Goal: Transaction & Acquisition: Obtain resource

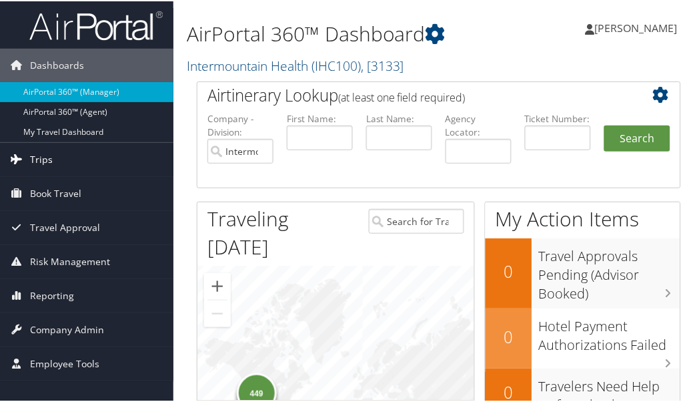
click at [39, 154] on span "Trips" at bounding box center [41, 157] width 23 height 33
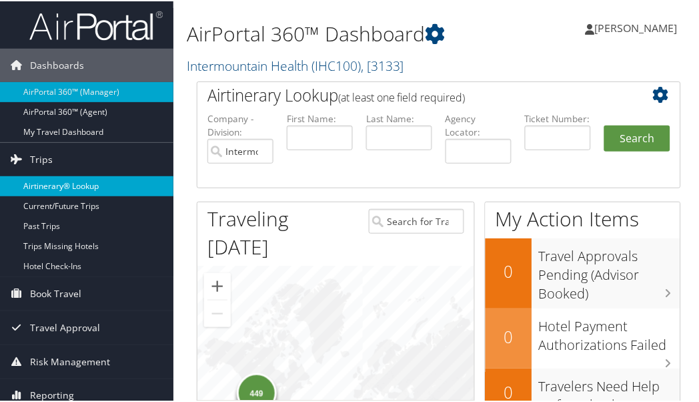
click at [38, 184] on link "Airtinerary® Lookup" at bounding box center [87, 185] width 174 height 20
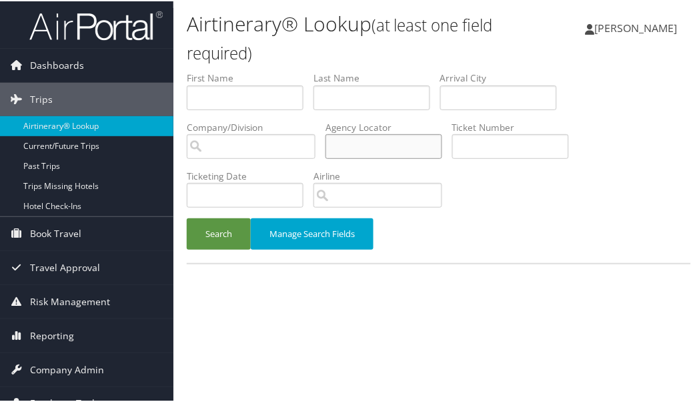
click at [396, 148] on input "text" at bounding box center [384, 145] width 117 height 25
paste input "D3W0DG"
type input "D3W0DG"
click at [210, 238] on button "Search" at bounding box center [219, 232] width 64 height 31
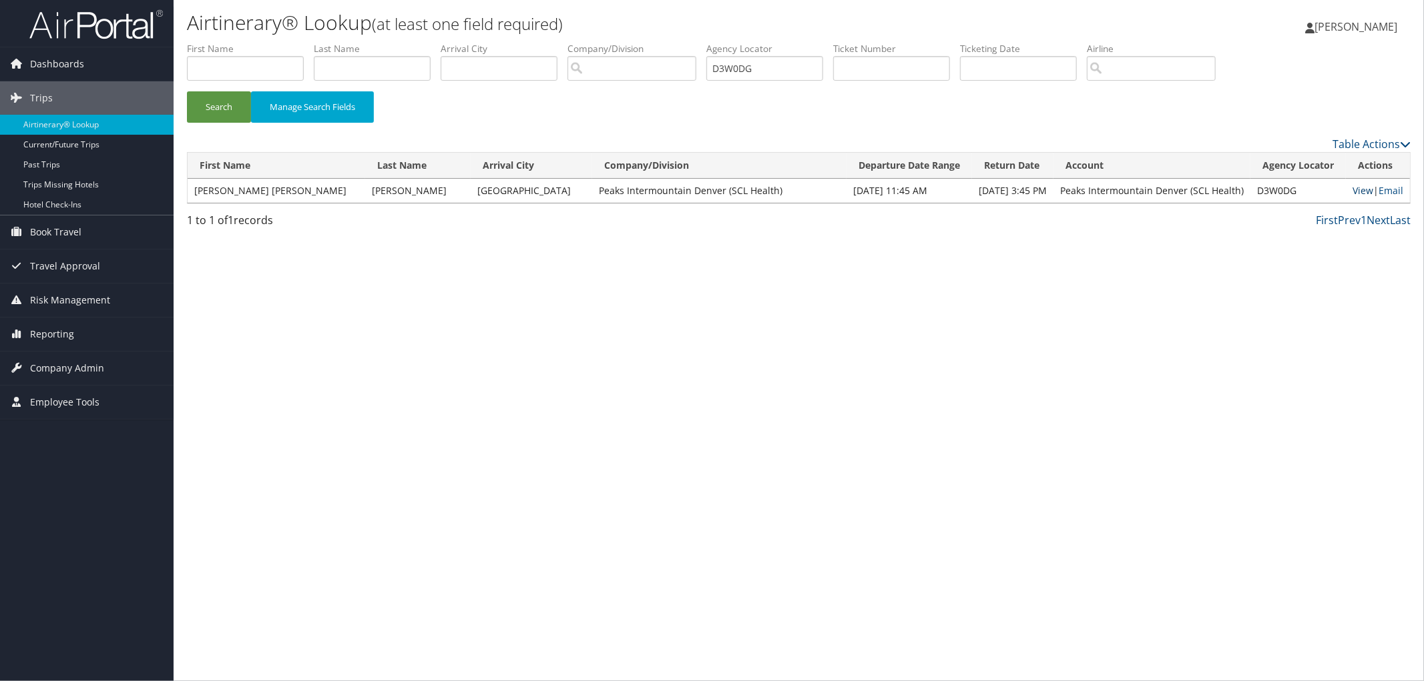
click at [704, 188] on link "View" at bounding box center [1362, 190] width 21 height 13
click at [704, 194] on link "View" at bounding box center [1362, 190] width 21 height 13
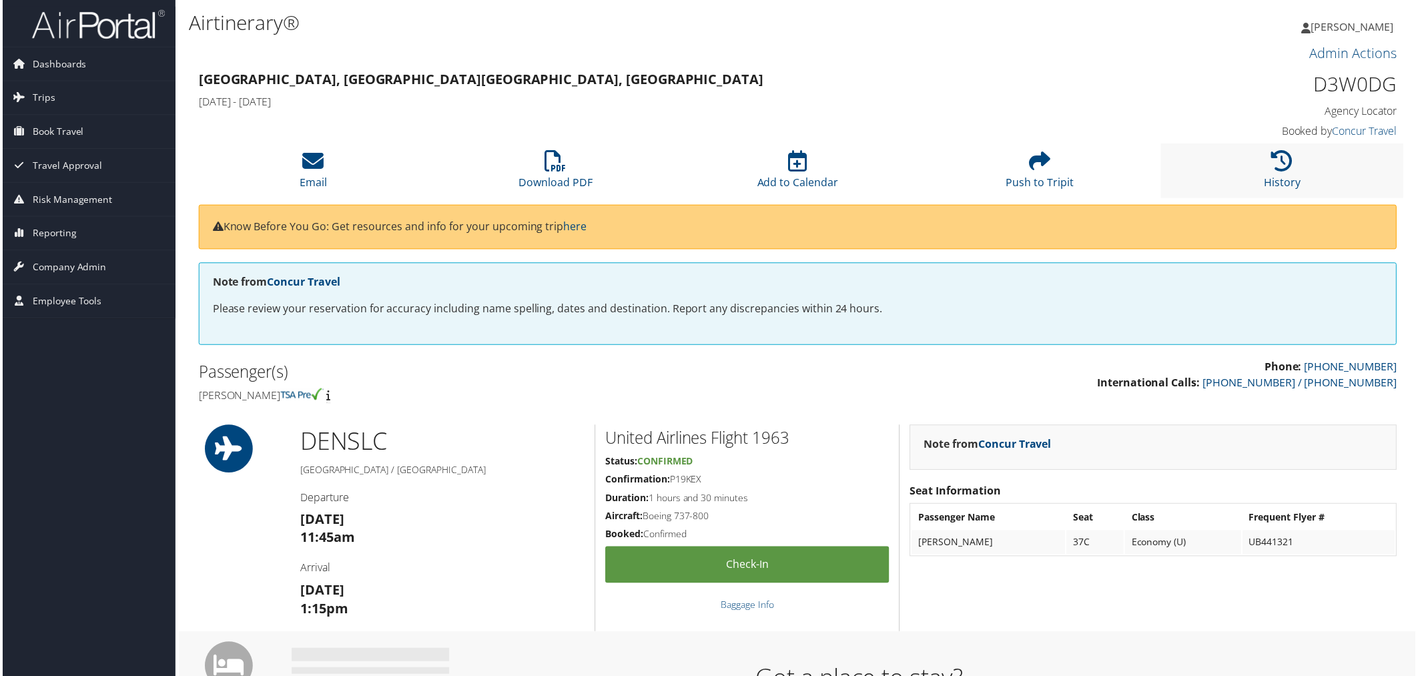
click at [1302, 176] on li "History" at bounding box center [1285, 171] width 244 height 54
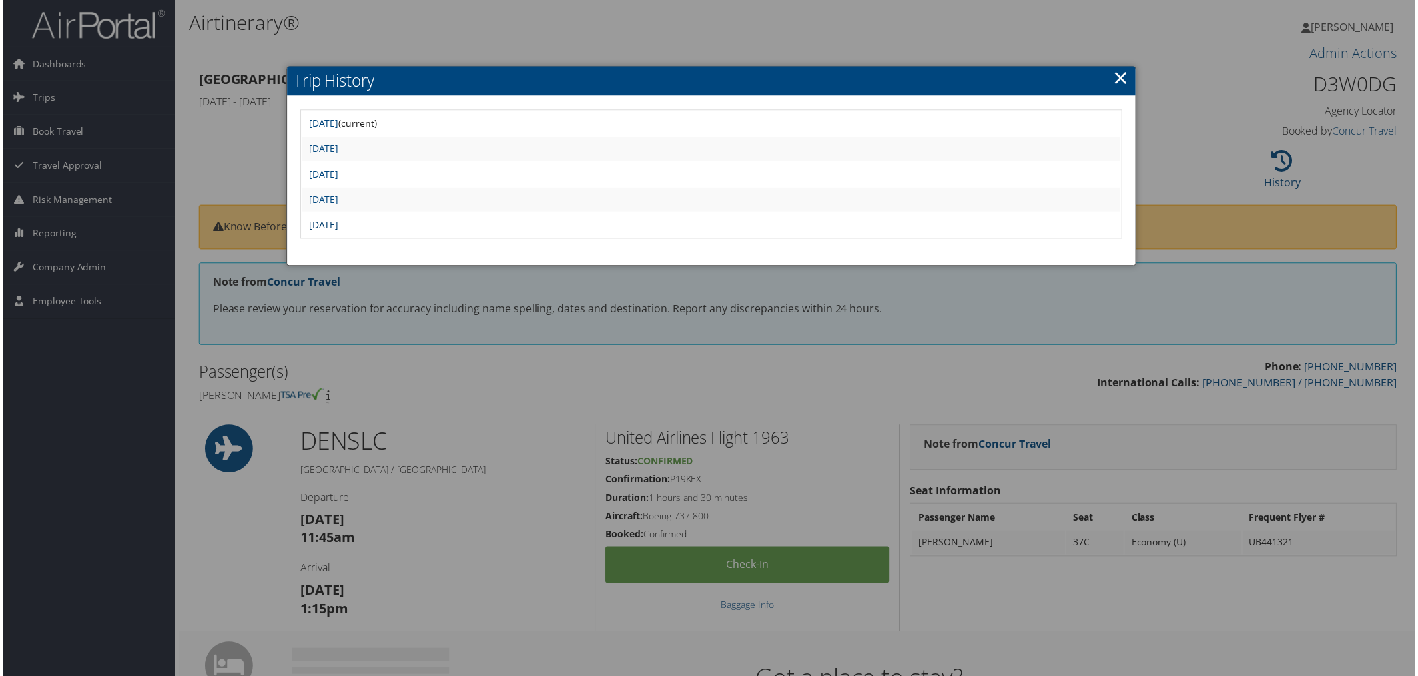
click at [338, 219] on link "[DATE]" at bounding box center [323, 225] width 30 height 13
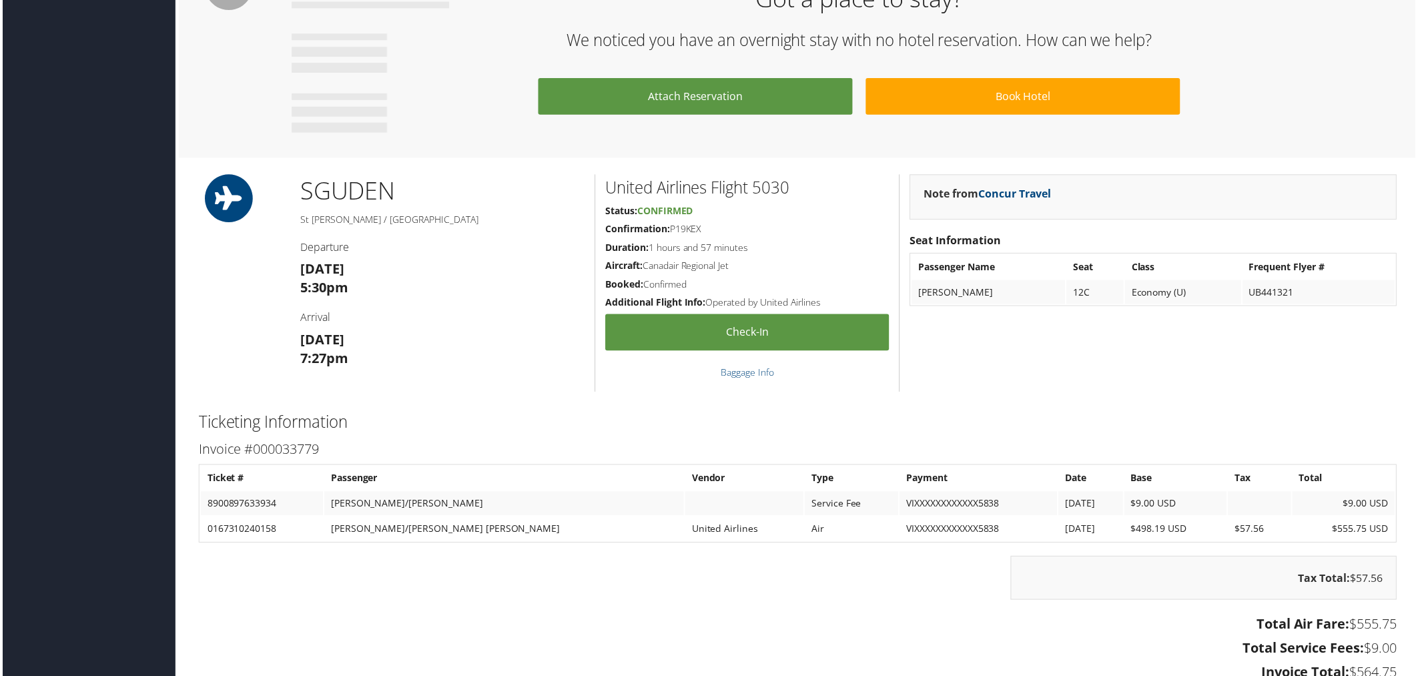
scroll to position [924, 0]
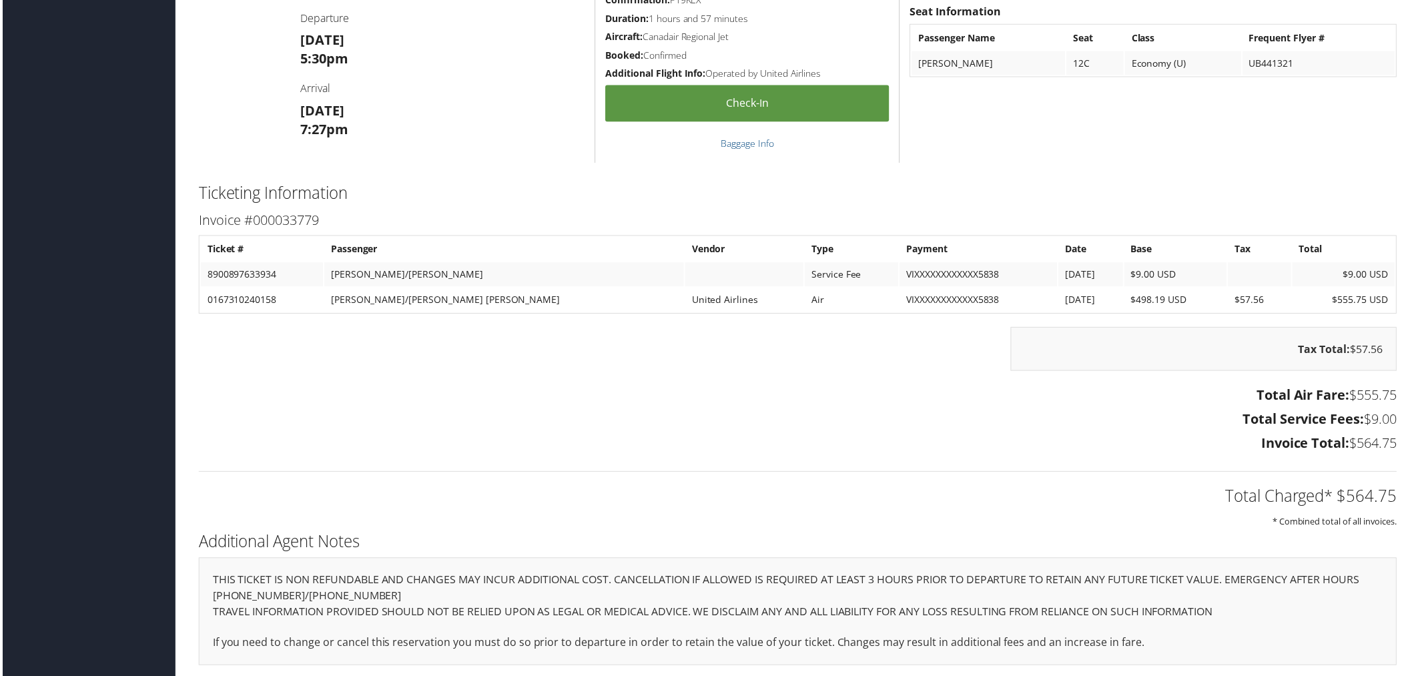
click at [881, 388] on h3 "Total Air Fare: $555.75" at bounding box center [798, 397] width 1203 height 19
click at [925, 367] on div "Tax Total: $57.56" at bounding box center [798, 356] width 1223 height 57
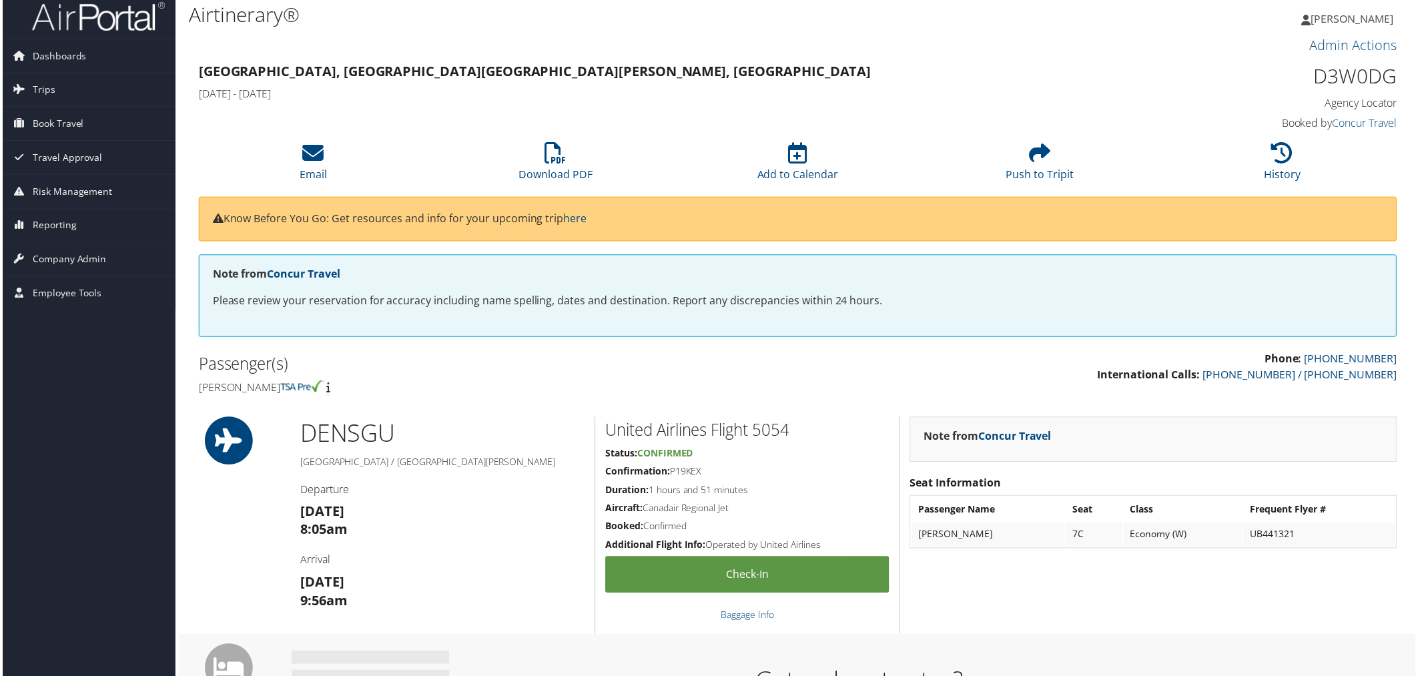
scroll to position [0, 0]
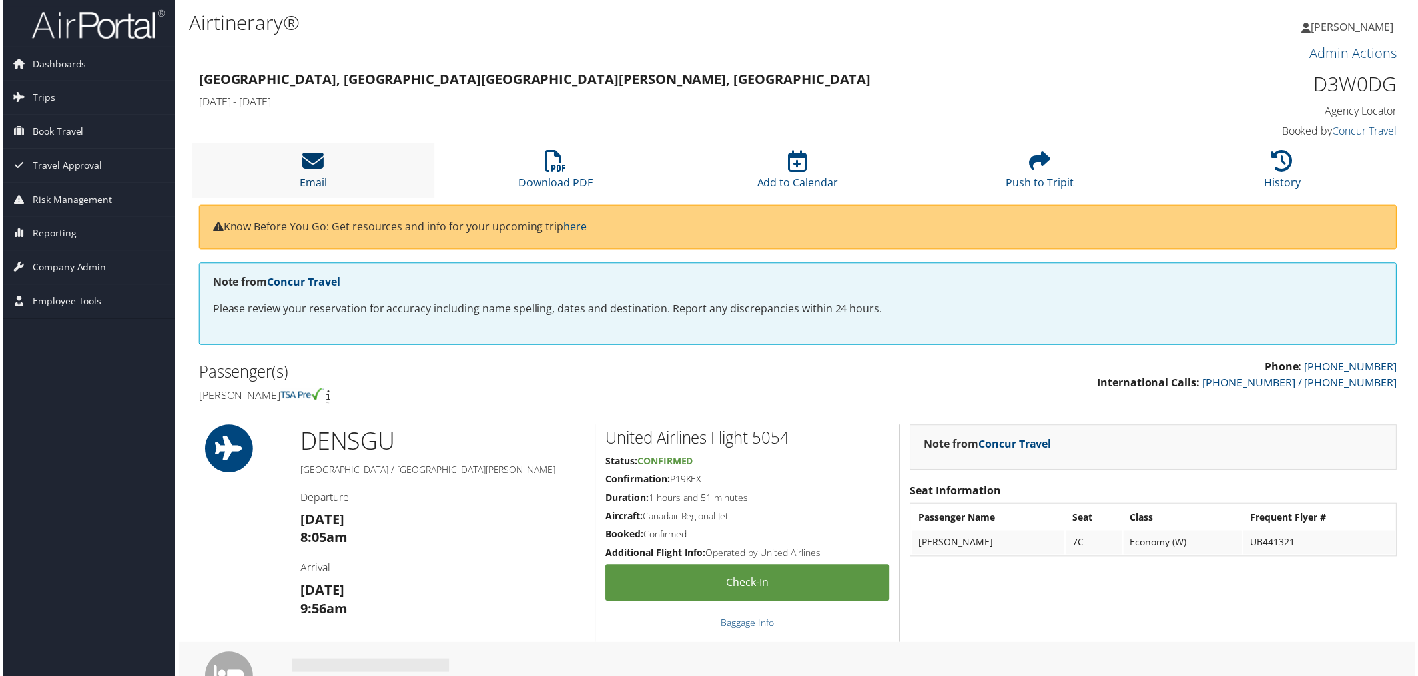
click at [310, 178] on link "Email" at bounding box center [311, 174] width 27 height 32
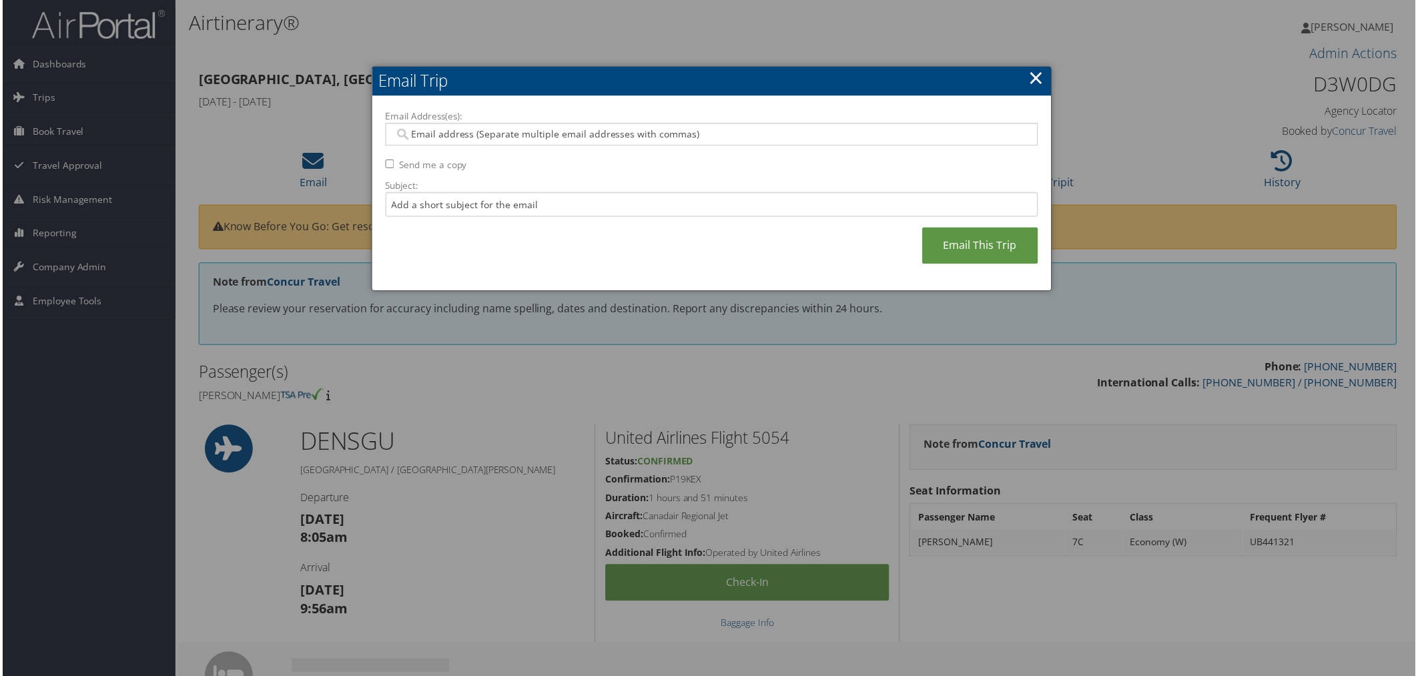
click at [464, 138] on input "Email Address(es):" at bounding box center [711, 134] width 637 height 13
type input "donna"
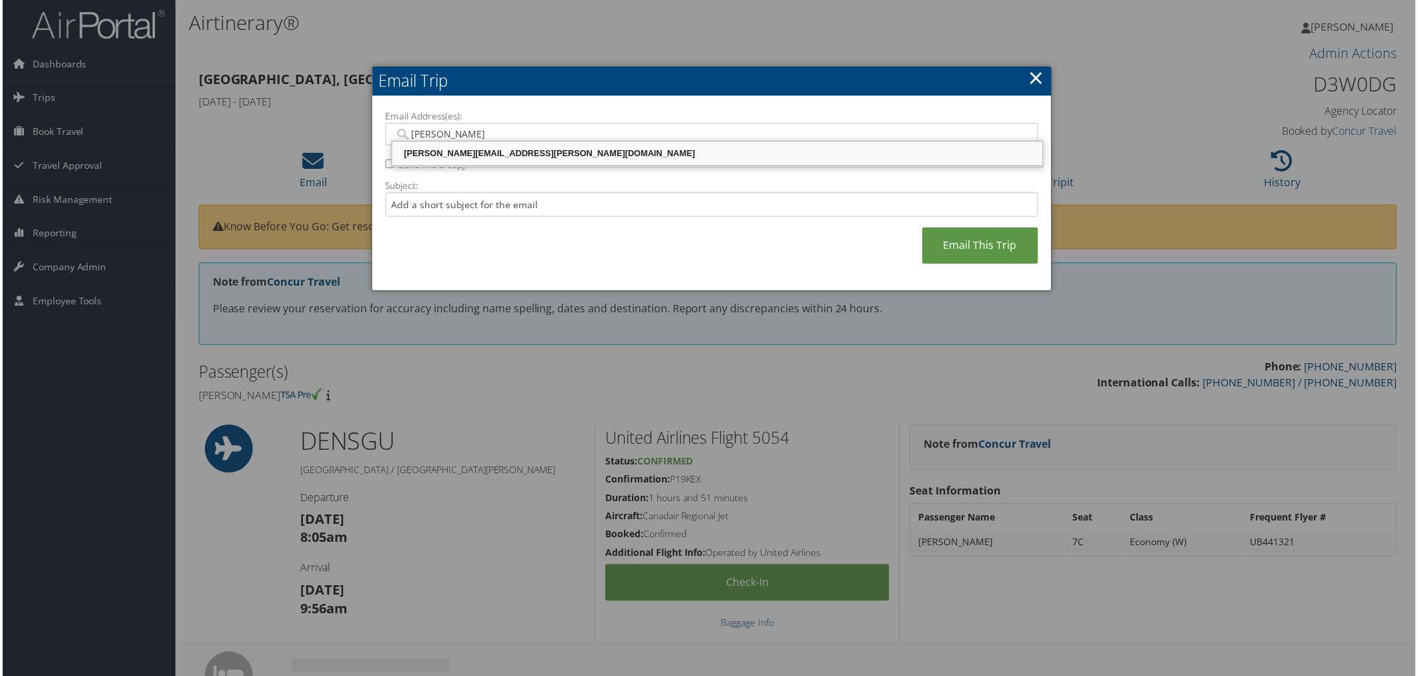
click at [499, 152] on div "DONNA.HAYS@CBTRAVEL.COM" at bounding box center [717, 154] width 649 height 13
type input "DONNA.HAYS@CBTRAVEL.COM"
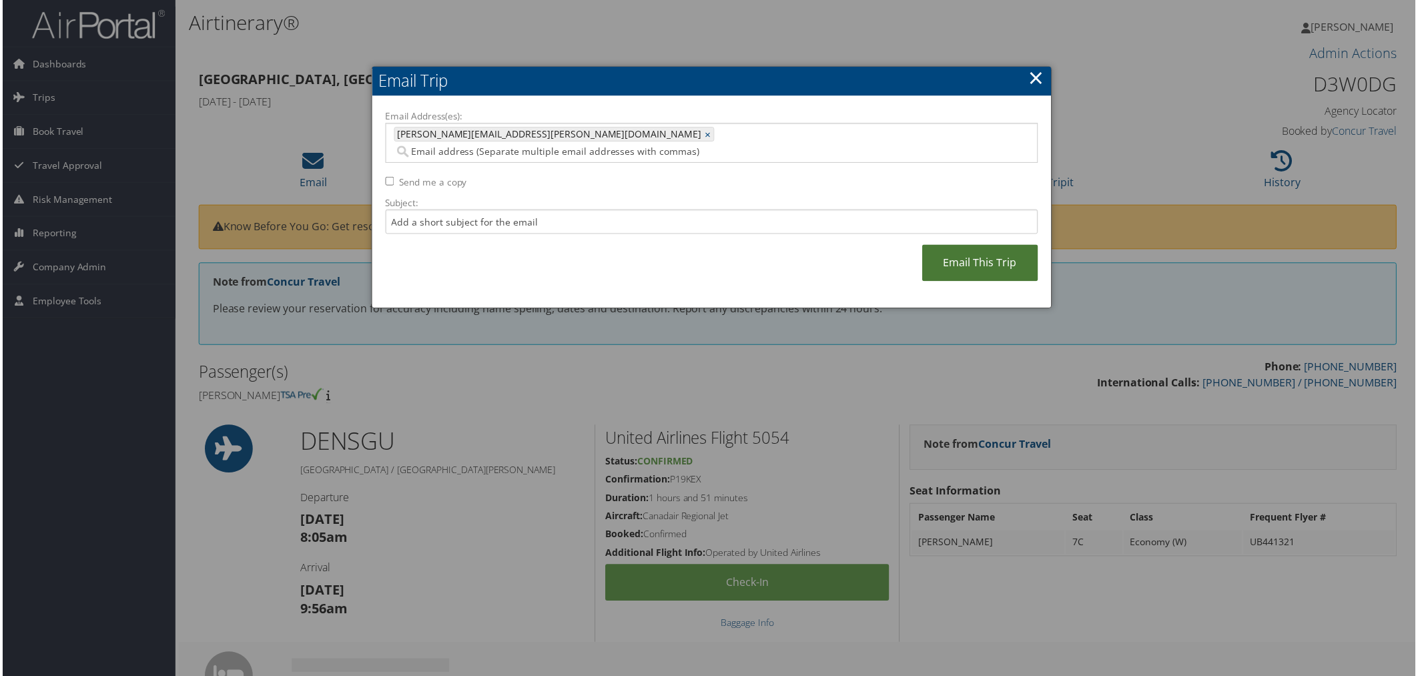
click at [956, 246] on link "Email This Trip" at bounding box center [982, 264] width 116 height 37
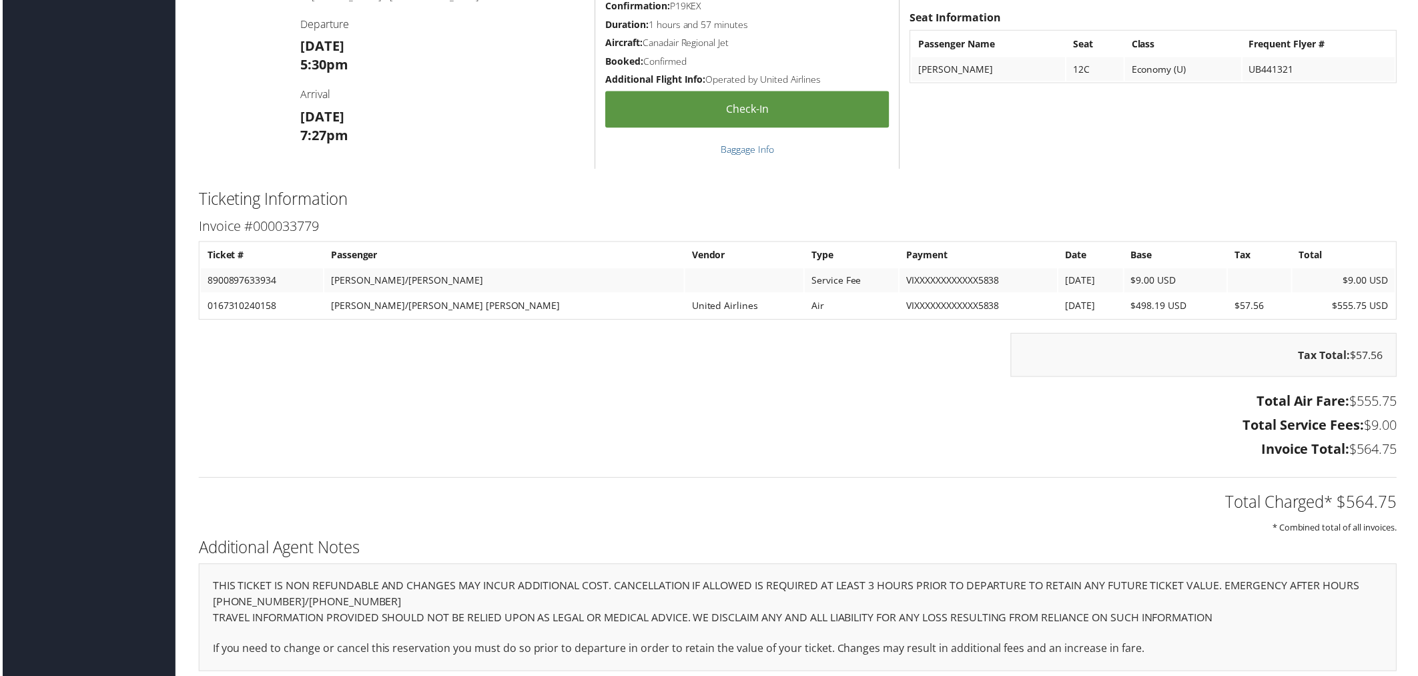
scroll to position [924, 0]
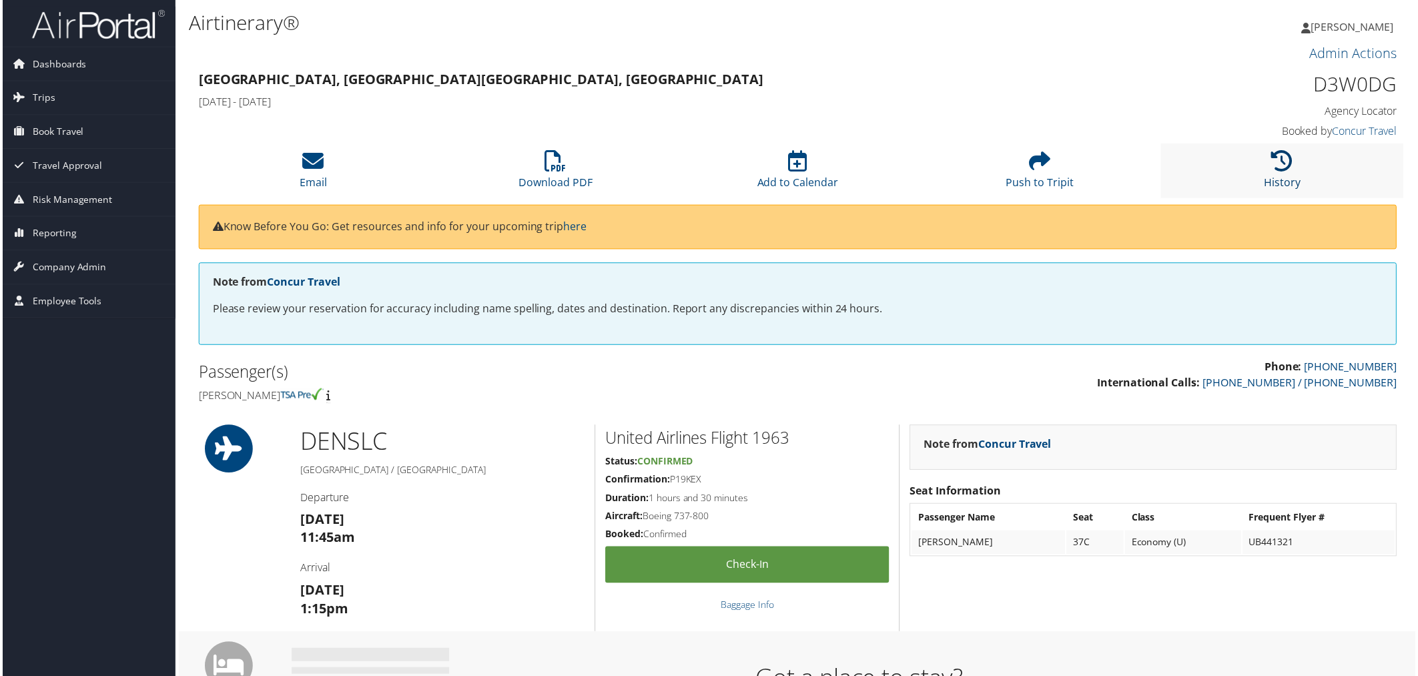
click at [1277, 169] on icon at bounding box center [1285, 161] width 21 height 21
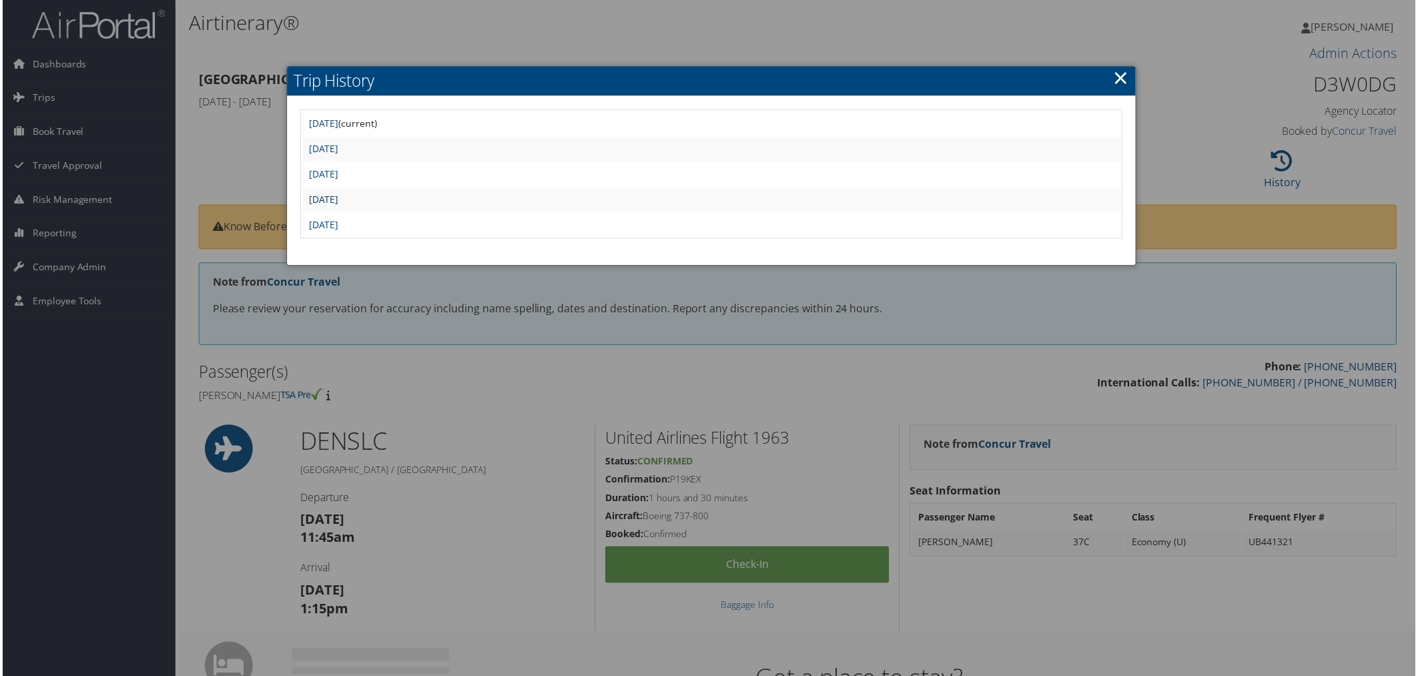
click at [338, 194] on link "[DATE]" at bounding box center [323, 200] width 30 height 13
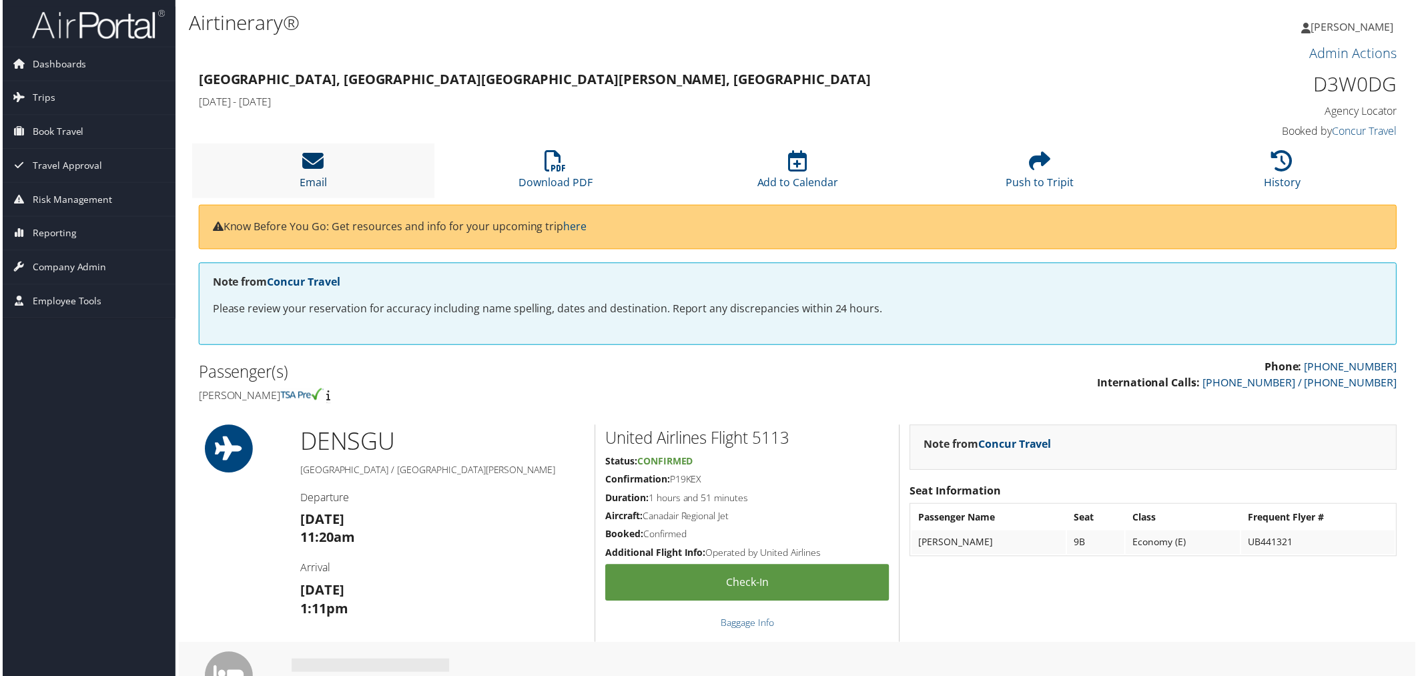
click at [316, 168] on icon at bounding box center [311, 161] width 21 height 21
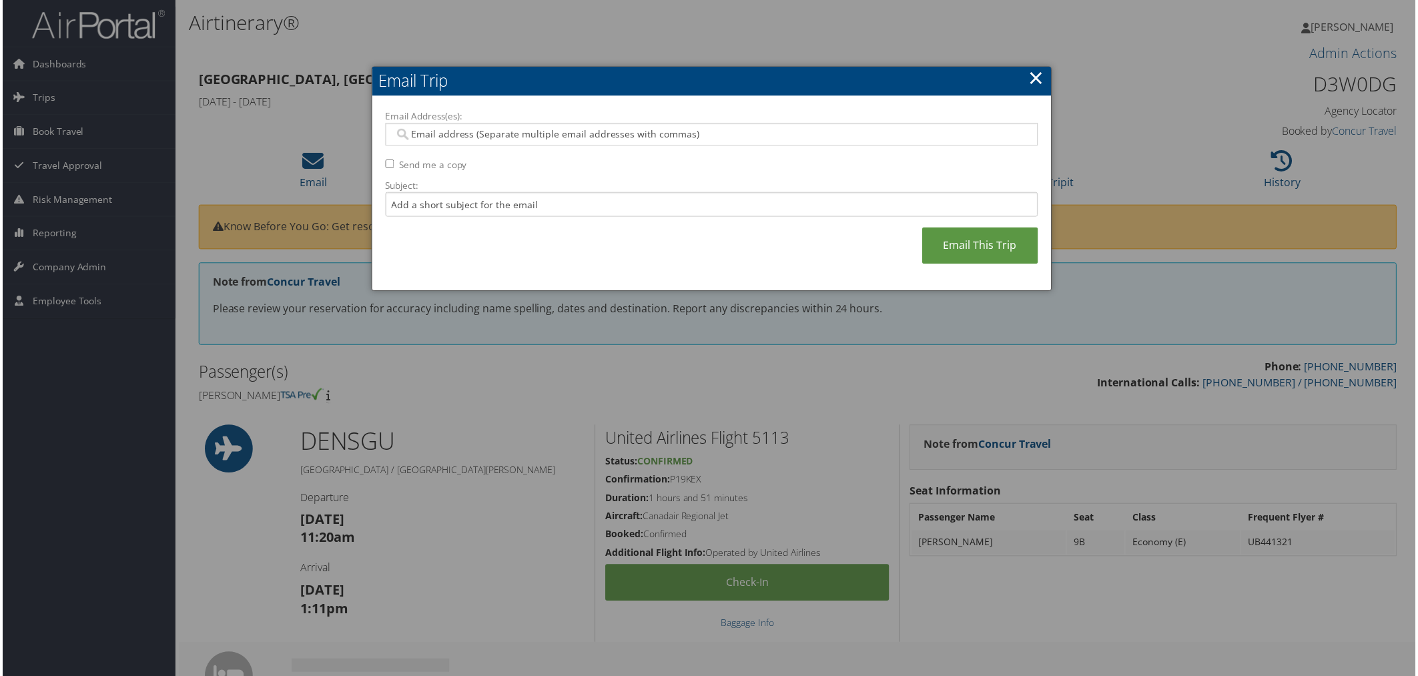
click at [450, 131] on input "Email Address(es):" at bounding box center [711, 134] width 637 height 13
type input "[PERSON_NAME][EMAIL_ADDRESS][PERSON_NAME][DOMAIN_NAME]"
click at [958, 245] on link "Email This Trip" at bounding box center [982, 246] width 116 height 37
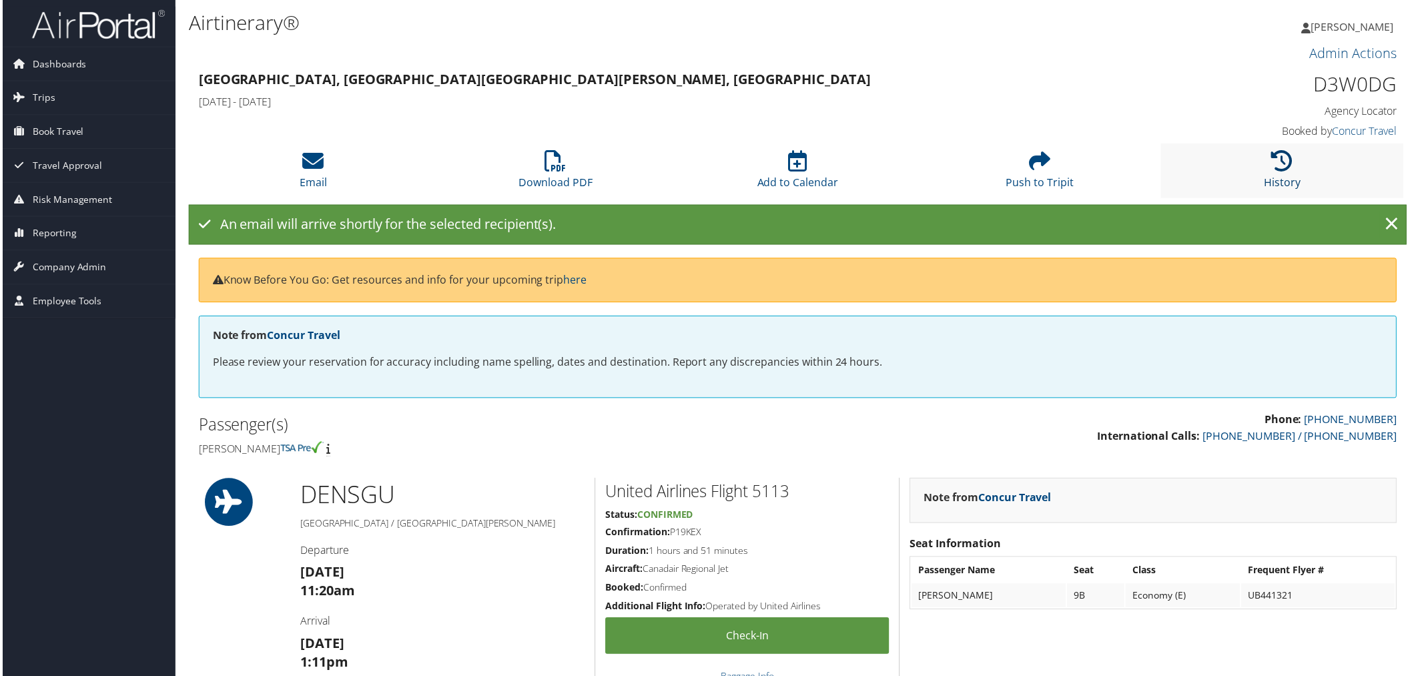
click at [1279, 165] on icon at bounding box center [1285, 161] width 21 height 21
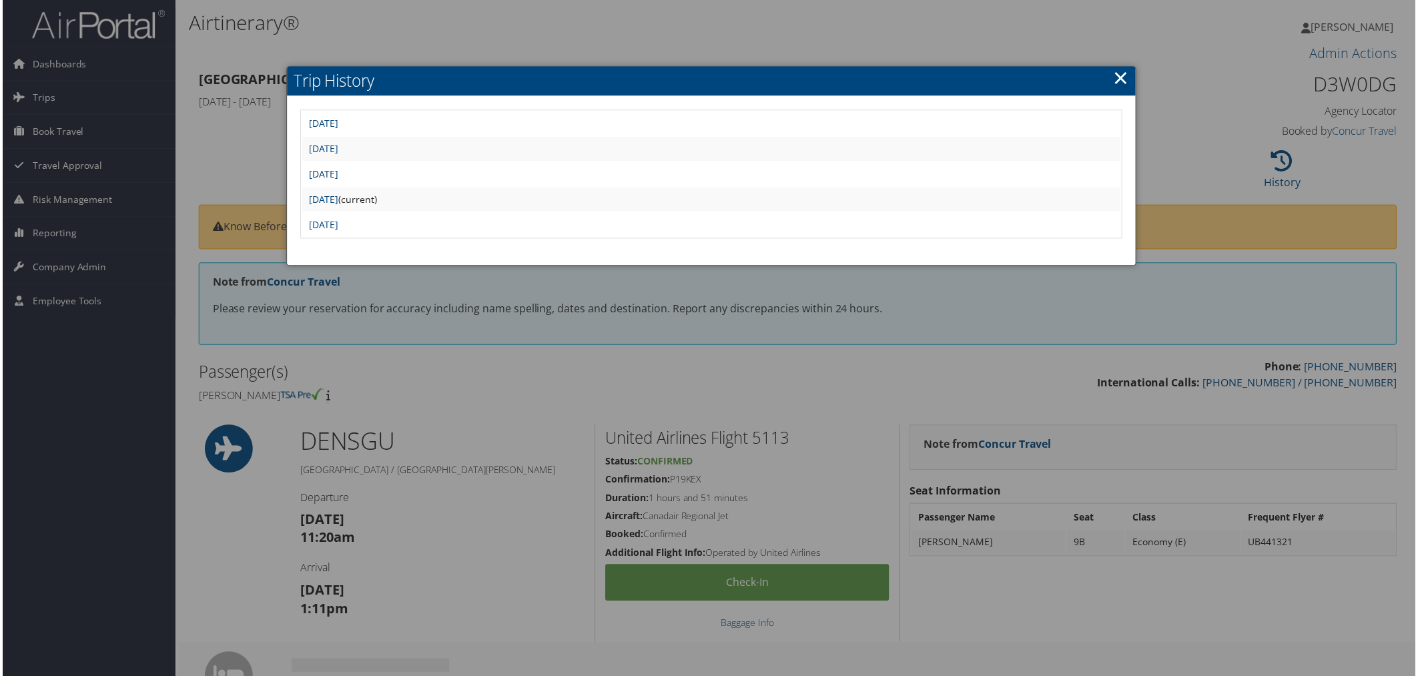
click at [338, 170] on link "Mon Aug 18 12:09:45 MDT 2025" at bounding box center [323, 174] width 30 height 13
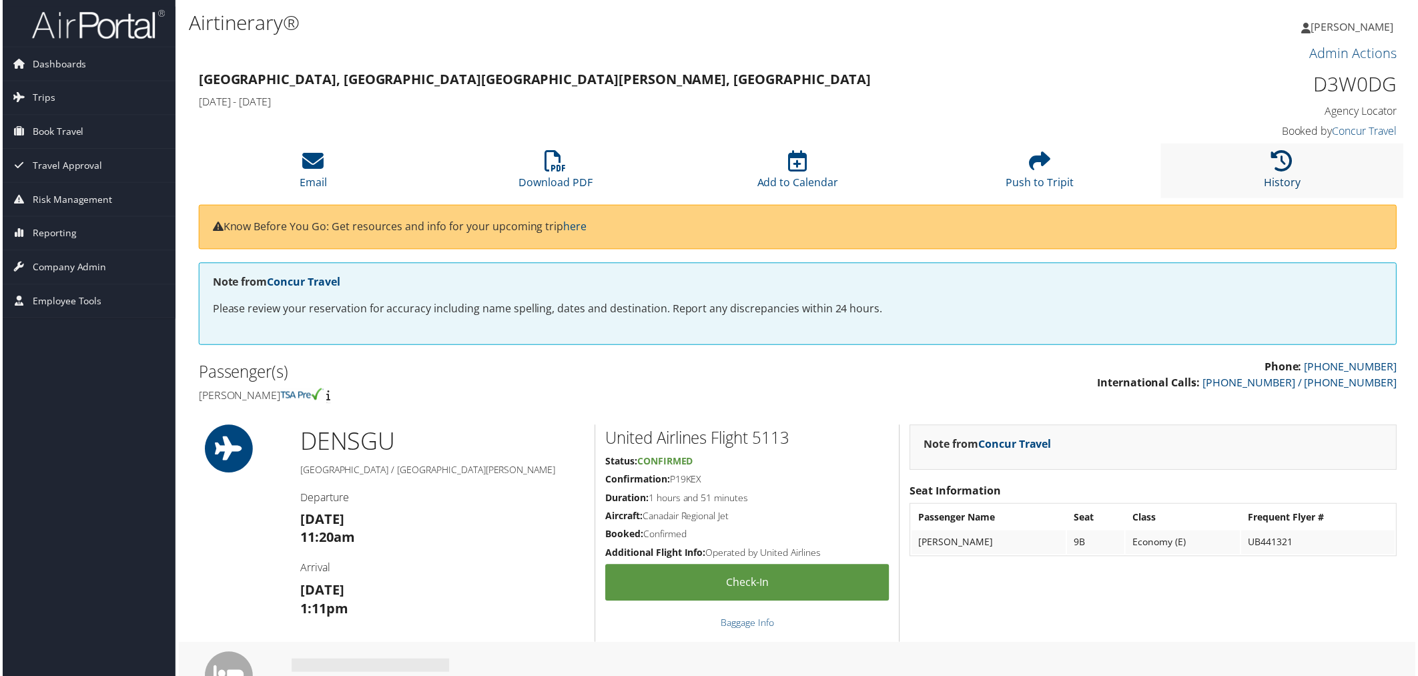
click at [1275, 166] on icon at bounding box center [1285, 161] width 21 height 21
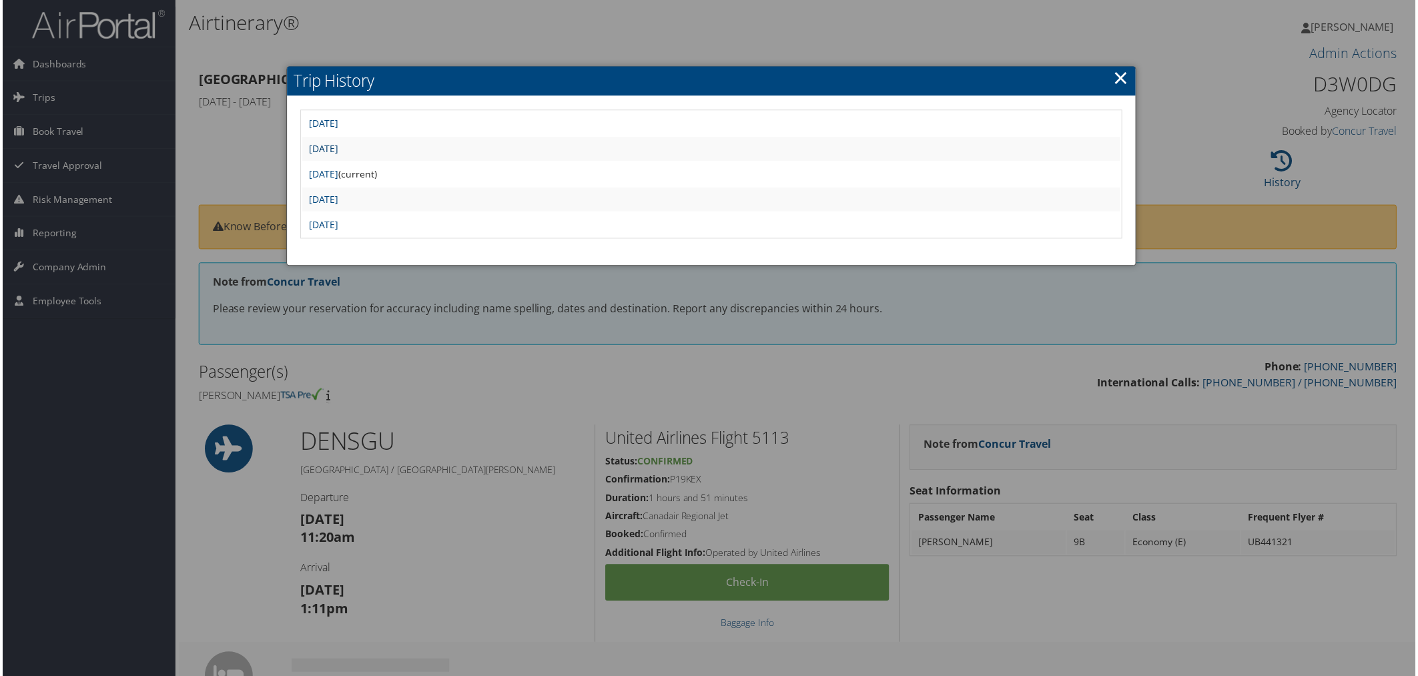
click at [338, 145] on link "Thu Sep 4 12:12:53 MDT 2025" at bounding box center [323, 149] width 30 height 13
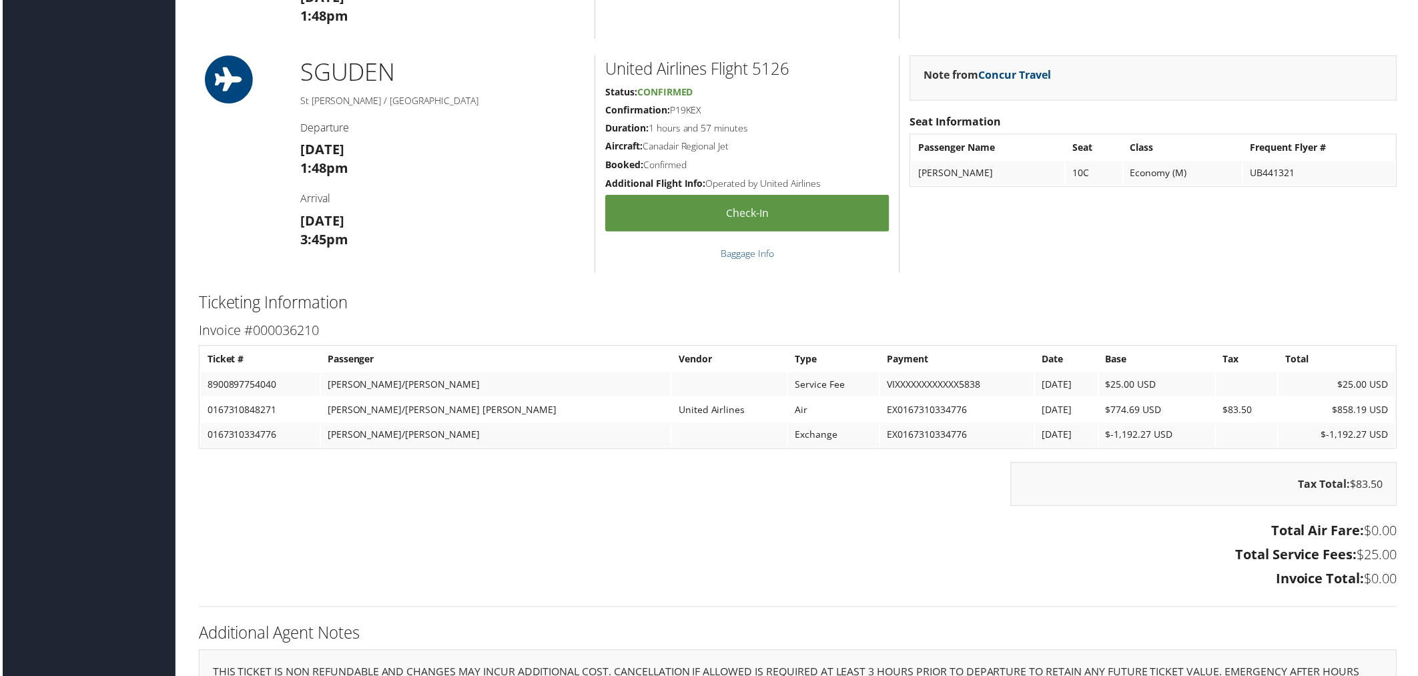
scroll to position [1109, 0]
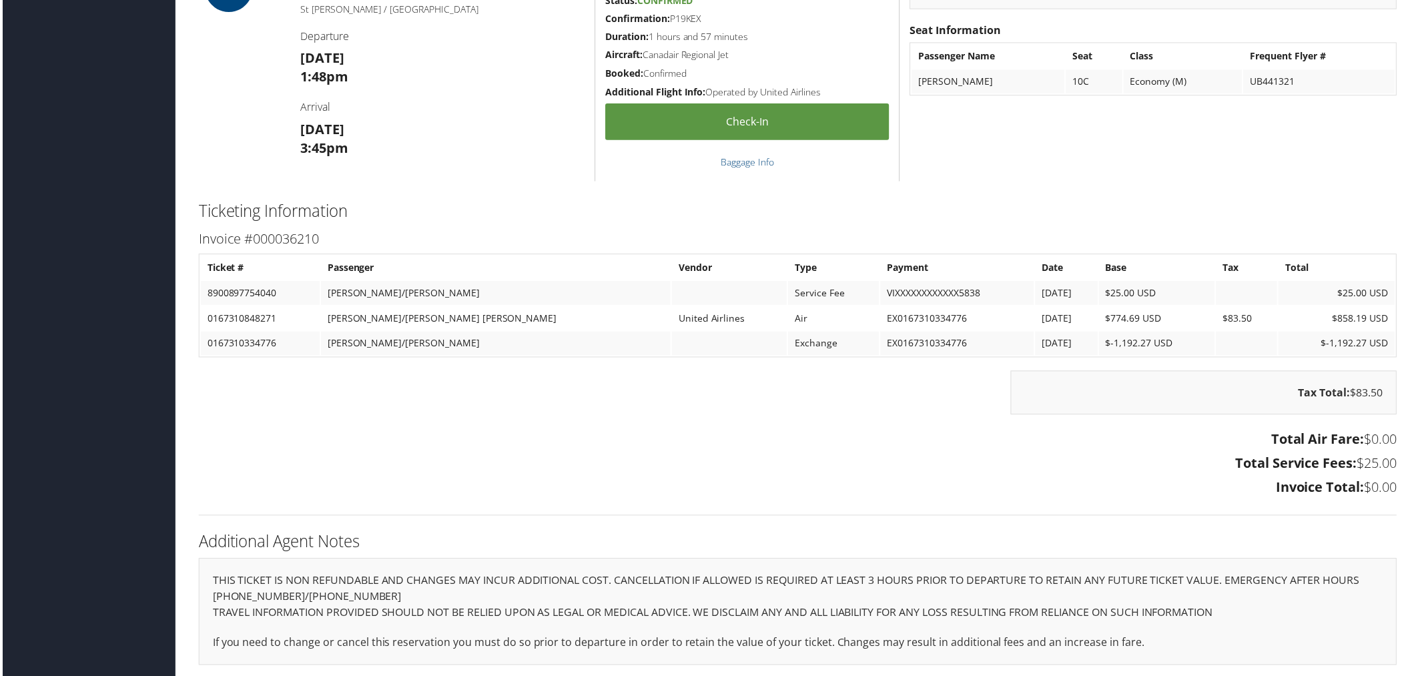
click at [1104, 489] on h3 "Invoice Total: $0.00" at bounding box center [798, 489] width 1203 height 19
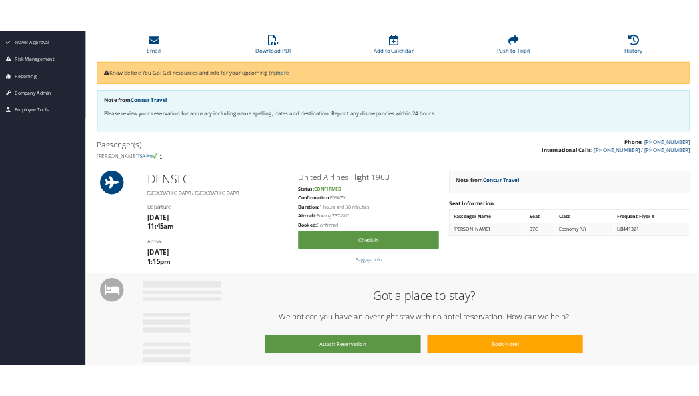
scroll to position [0, 0]
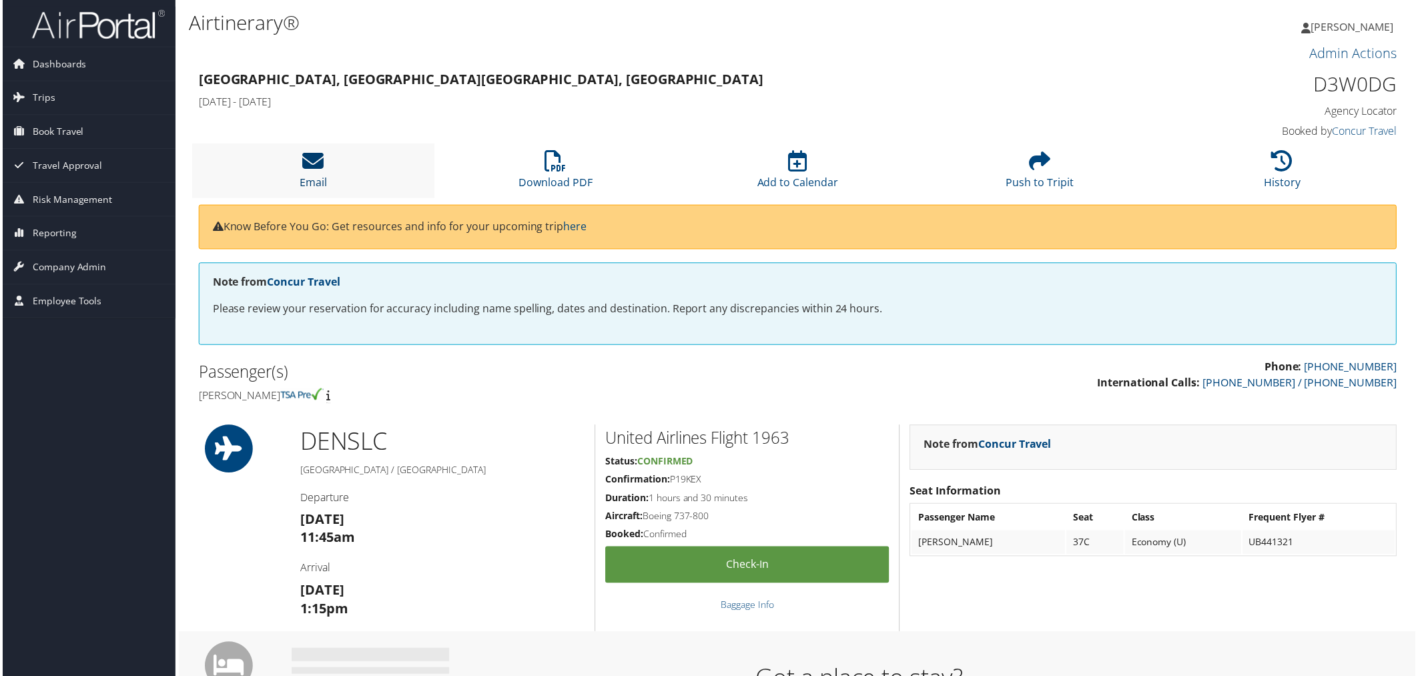
click at [310, 167] on icon at bounding box center [311, 161] width 21 height 21
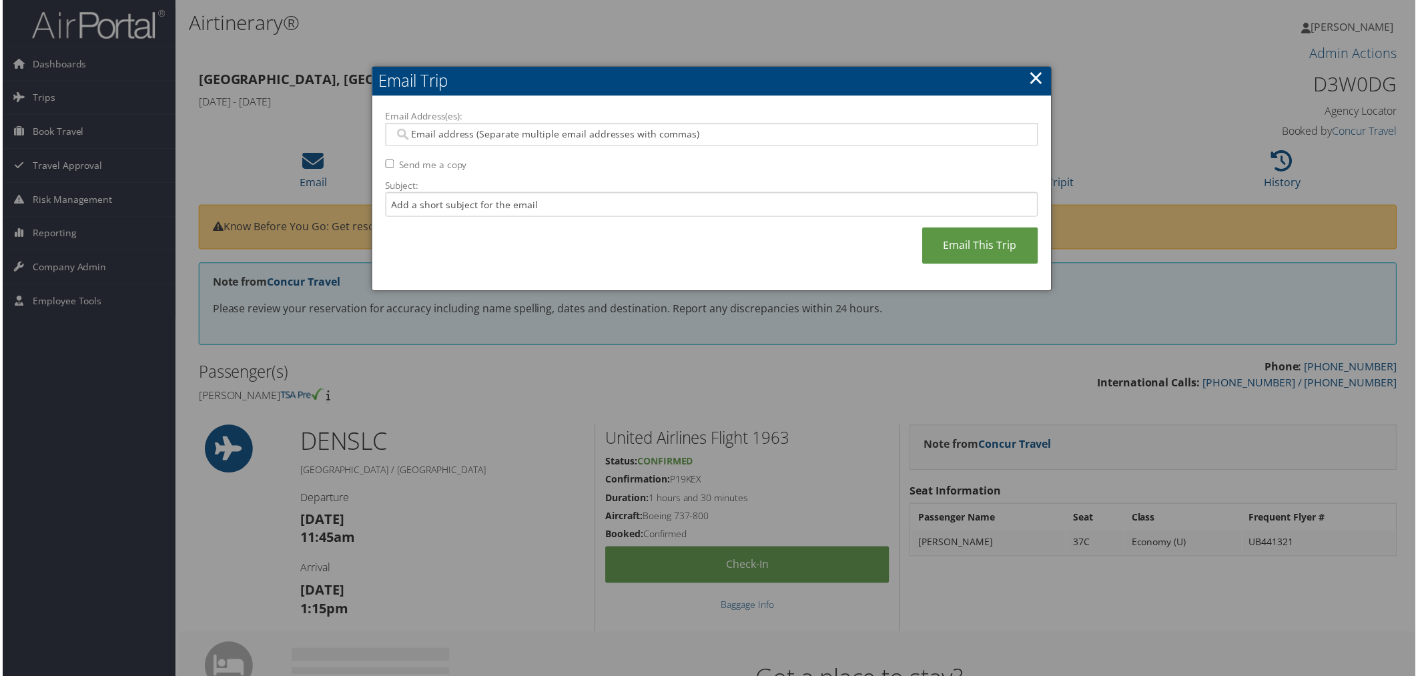
click at [427, 131] on input "Email Address(es):" at bounding box center [711, 134] width 637 height 13
type input "[PERSON_NAME]"
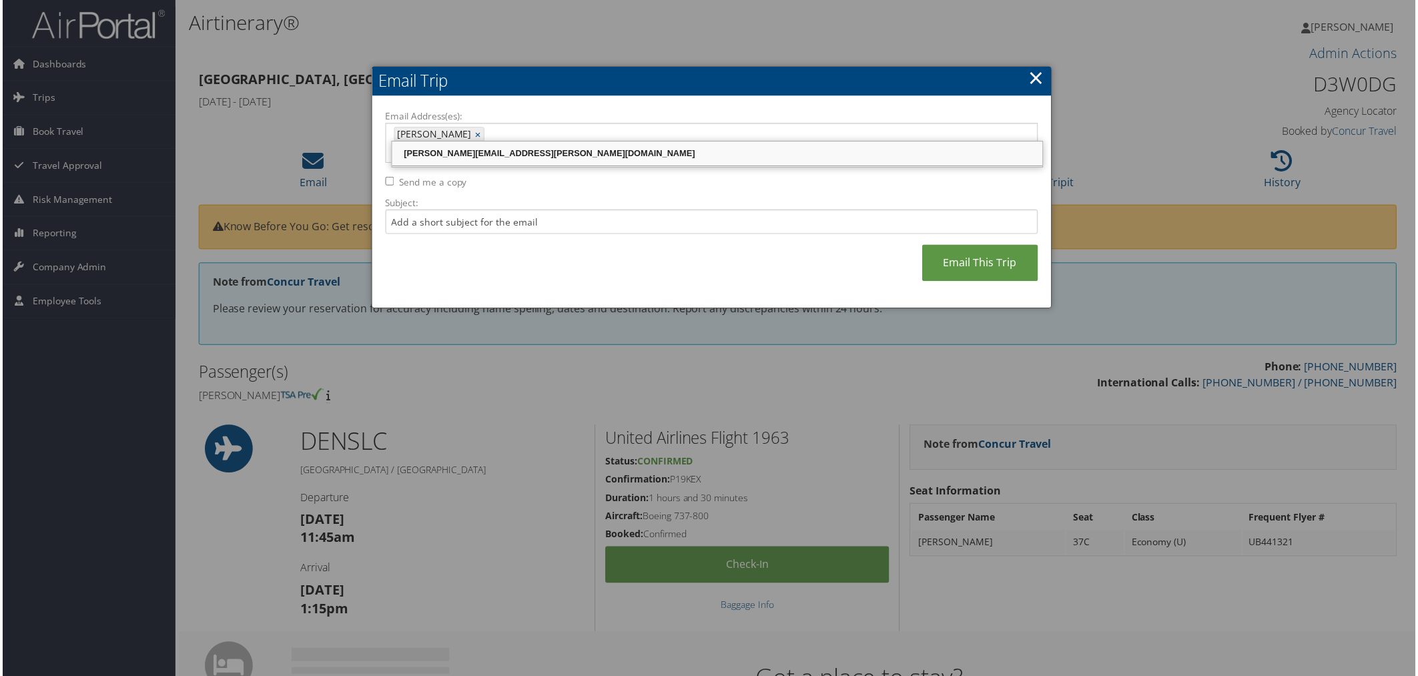
click at [523, 156] on div "[PERSON_NAME][EMAIL_ADDRESS][PERSON_NAME][DOMAIN_NAME]" at bounding box center [717, 154] width 649 height 13
type input "[PERSON_NAME], [PERSON_NAME][EMAIL_ADDRESS][PERSON_NAME][DOMAIN_NAME]"
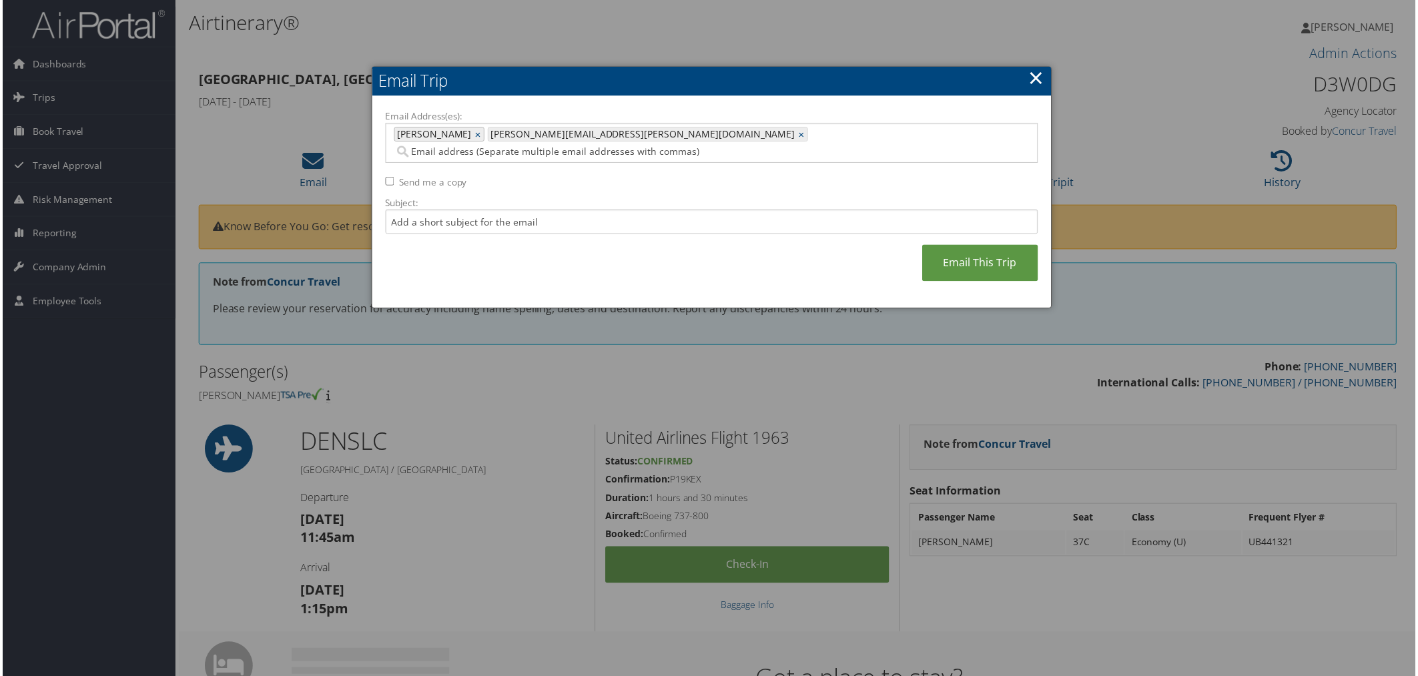
click at [434, 135] on div "[PERSON_NAME] ×" at bounding box center [438, 134] width 91 height 15
type input "[PERSON_NAME]"
click at [475, 136] on link "×" at bounding box center [479, 134] width 9 height 13
type input "[PERSON_NAME][EMAIL_ADDRESS][PERSON_NAME][DOMAIN_NAME]"
click at [992, 246] on link "Email This Trip" at bounding box center [982, 264] width 116 height 37
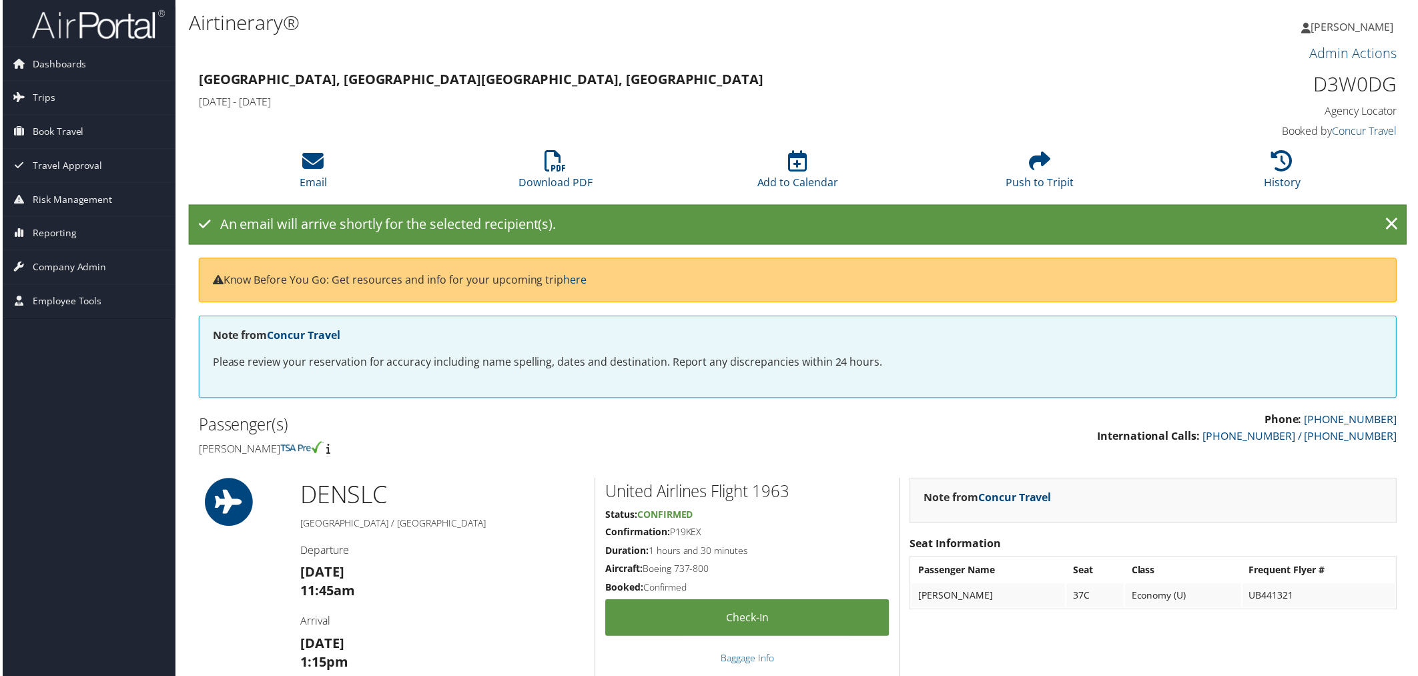
click at [949, 91] on div "[GEOGRAPHIC_DATA], [GEOGRAPHIC_DATA], [GEOGRAPHIC_DATA] [GEOGRAPHIC_DATA][DATE]…" at bounding box center [646, 91] width 918 height 47
